Goal: Communication & Community: Answer question/provide support

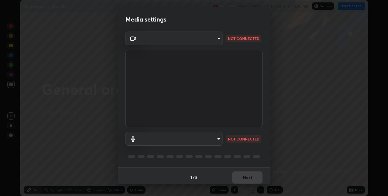
scroll to position [3, 0]
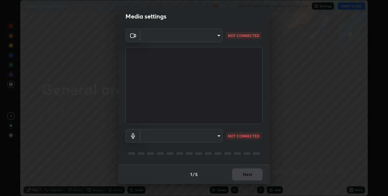
type input "17d47b9a8e6a43c8ebdd6aac700522dacaa6e58ec5f16407bca00d40e6ab781c"
type input "default"
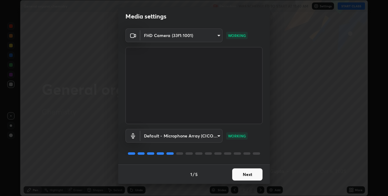
click at [237, 174] on button "Next" at bounding box center [247, 174] width 30 height 12
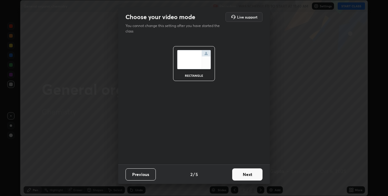
scroll to position [0, 0]
click at [242, 176] on button "Next" at bounding box center [247, 174] width 30 height 12
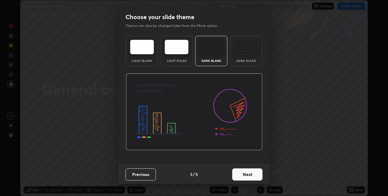
click at [245, 176] on button "Next" at bounding box center [247, 174] width 30 height 12
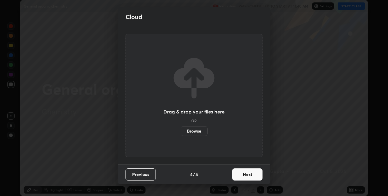
click at [244, 173] on button "Next" at bounding box center [247, 174] width 30 height 12
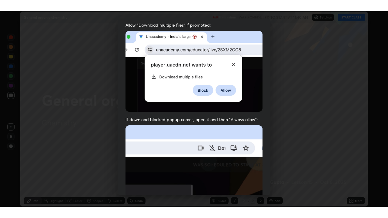
scroll to position [127, 0]
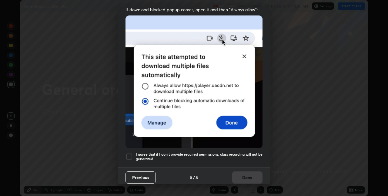
click at [129, 155] on div at bounding box center [128, 156] width 7 height 7
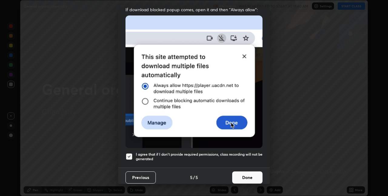
click at [242, 173] on button "Done" at bounding box center [247, 177] width 30 height 12
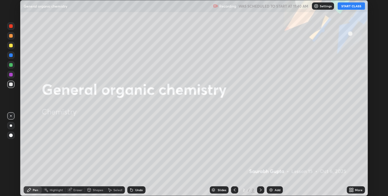
click at [350, 189] on icon at bounding box center [350, 189] width 2 height 2
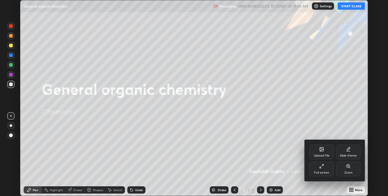
click at [321, 169] on div "Full screen" at bounding box center [321, 169] width 24 height 15
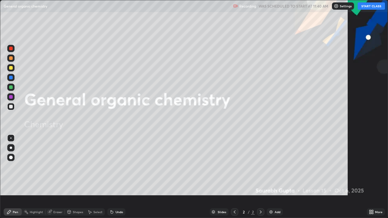
scroll to position [218, 388]
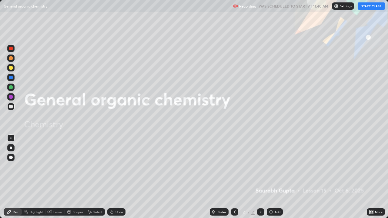
click at [372, 9] on button "START CLASS" at bounding box center [371, 5] width 27 height 7
click at [270, 196] on img at bounding box center [271, 212] width 5 height 5
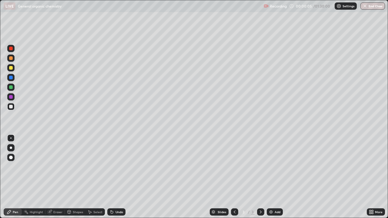
click at [270, 196] on img at bounding box center [271, 212] width 5 height 5
click at [273, 196] on img at bounding box center [271, 212] width 5 height 5
click at [270, 196] on img at bounding box center [271, 212] width 5 height 5
click at [54, 196] on div "Eraser" at bounding box center [57, 212] width 9 height 3
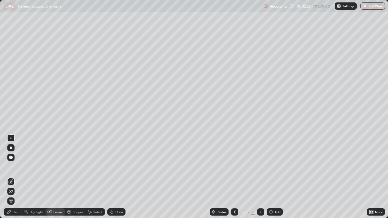
click at [13, 196] on div "Pen" at bounding box center [15, 212] width 5 height 3
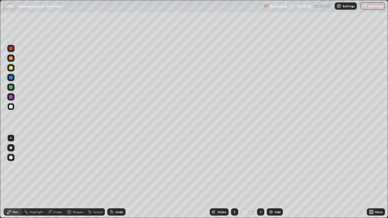
click at [273, 196] on img at bounding box center [271, 212] width 5 height 5
click at [269, 196] on img at bounding box center [271, 212] width 5 height 5
click at [52, 196] on icon at bounding box center [49, 212] width 5 height 5
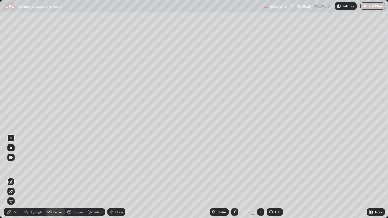
click at [14, 196] on div "Pen" at bounding box center [15, 212] width 5 height 3
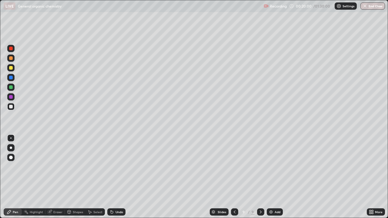
click at [273, 196] on div "Add" at bounding box center [275, 212] width 16 height 7
click at [270, 196] on img at bounding box center [271, 212] width 5 height 5
click at [272, 196] on img at bounding box center [271, 212] width 5 height 5
click at [271, 196] on img at bounding box center [271, 212] width 5 height 5
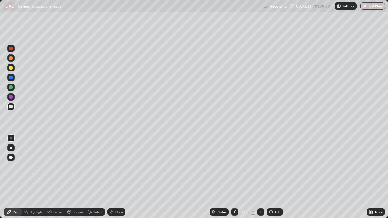
click at [271, 196] on div "Add" at bounding box center [275, 212] width 16 height 7
click at [267, 196] on div "Add" at bounding box center [275, 212] width 16 height 7
click at [57, 196] on div "Eraser" at bounding box center [57, 212] width 9 height 3
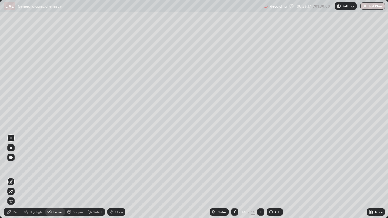
click at [15, 196] on div "Pen" at bounding box center [15, 212] width 5 height 3
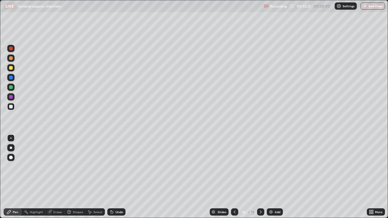
click at [270, 196] on img at bounding box center [271, 212] width 5 height 5
click at [273, 196] on img at bounding box center [271, 212] width 5 height 5
click at [267, 196] on div "Add" at bounding box center [275, 212] width 16 height 7
click at [274, 196] on div "Add" at bounding box center [275, 212] width 16 height 7
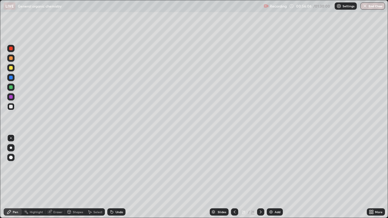
click at [269, 196] on img at bounding box center [271, 212] width 5 height 5
click at [273, 196] on div "Add" at bounding box center [275, 212] width 16 height 7
click at [48, 196] on div "Eraser" at bounding box center [54, 212] width 19 height 7
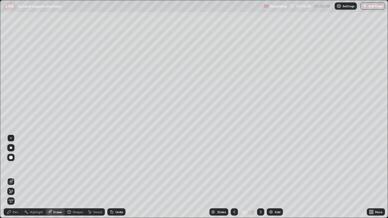
click at [13, 196] on div "Pen" at bounding box center [15, 212] width 5 height 3
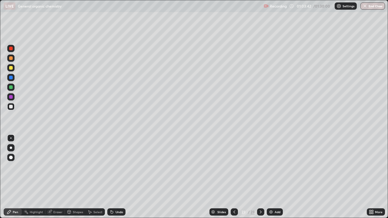
click at [38, 196] on div "Highlight" at bounding box center [34, 212] width 24 height 7
click at [14, 196] on div "Pen" at bounding box center [15, 212] width 5 height 3
click at [270, 196] on img at bounding box center [271, 212] width 5 height 5
click at [81, 196] on div "Shapes" at bounding box center [75, 212] width 21 height 7
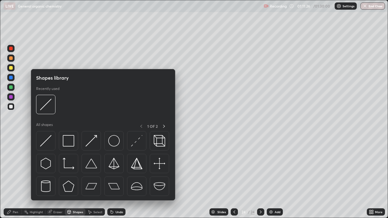
click at [14, 177] on div at bounding box center [11, 125] width 10 height 162
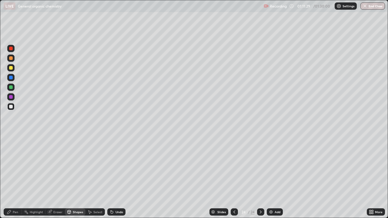
click at [13, 196] on div "Pen" at bounding box center [15, 212] width 5 height 3
click at [373, 8] on button "End Class" at bounding box center [372, 5] width 25 height 7
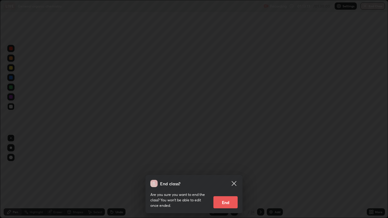
click at [229, 196] on button "End" at bounding box center [225, 202] width 24 height 12
